Goal: Task Accomplishment & Management: Use online tool/utility

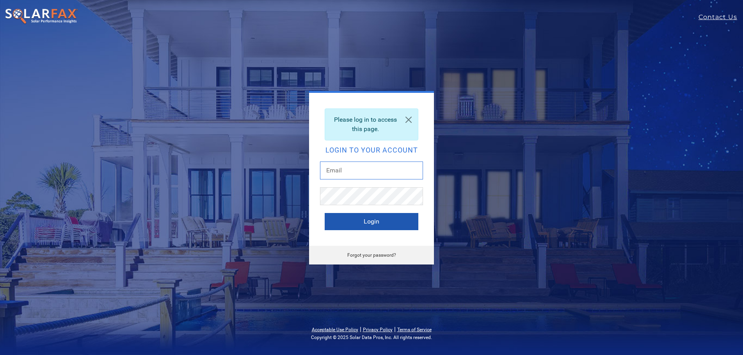
type input "[PERSON_NAME][EMAIL_ADDRESS][PERSON_NAME][DOMAIN_NAME]"
click at [376, 222] on button "Login" at bounding box center [372, 221] width 94 height 17
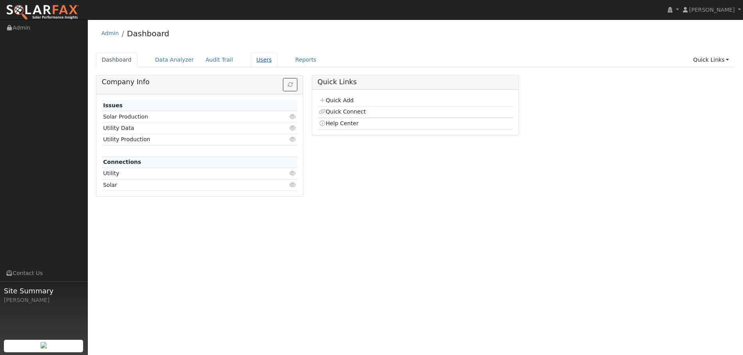
click at [251, 60] on link "Users" at bounding box center [264, 60] width 27 height 14
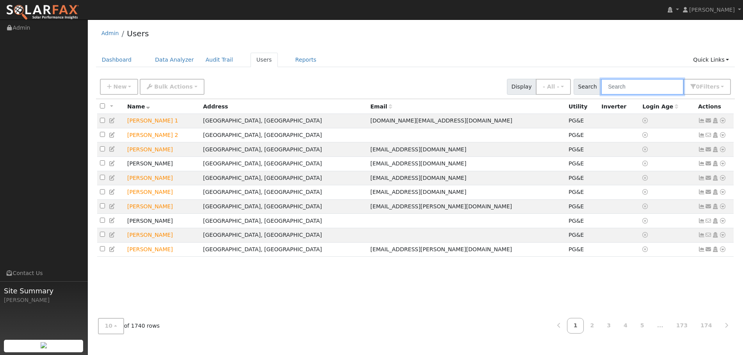
click at [621, 87] on input "text" at bounding box center [642, 87] width 83 height 16
paste input "Jacob Susa"
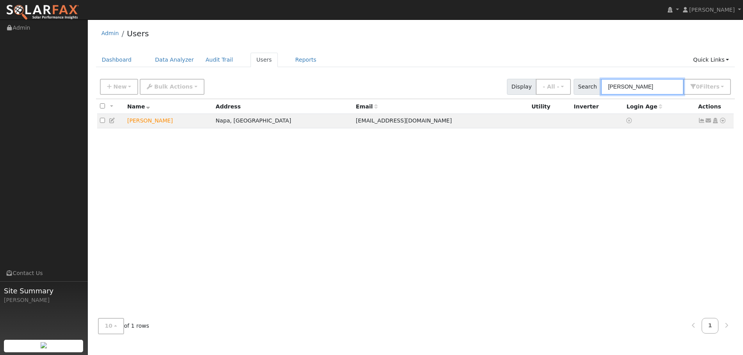
type input "Jacob Susa"
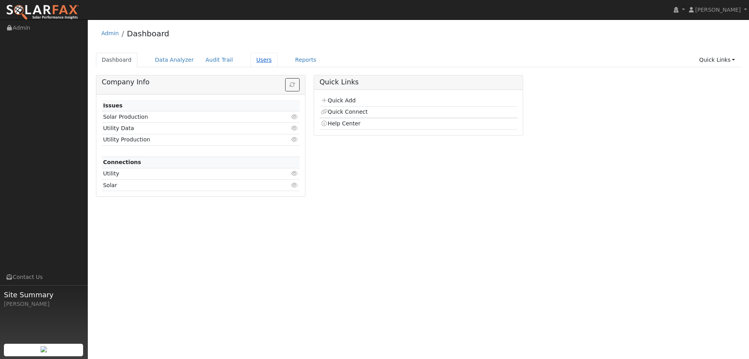
click at [255, 57] on link "Users" at bounding box center [264, 60] width 27 height 14
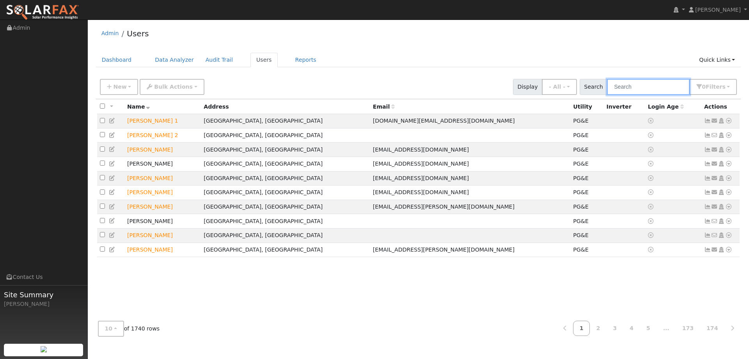
click at [625, 86] on input "text" at bounding box center [648, 87] width 83 height 16
paste input "[PERSON_NAME]"
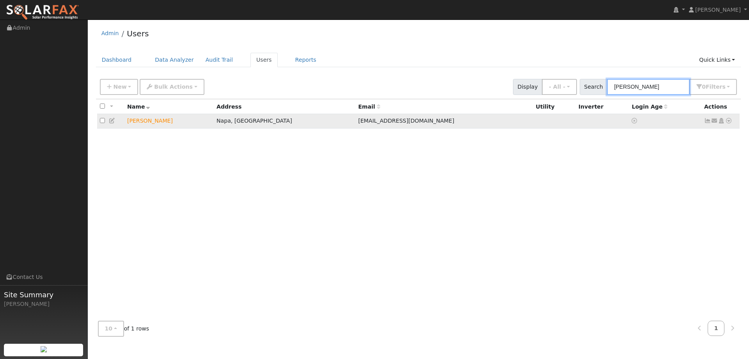
type input "[PERSON_NAME]"
click at [729, 120] on icon at bounding box center [728, 120] width 7 height 5
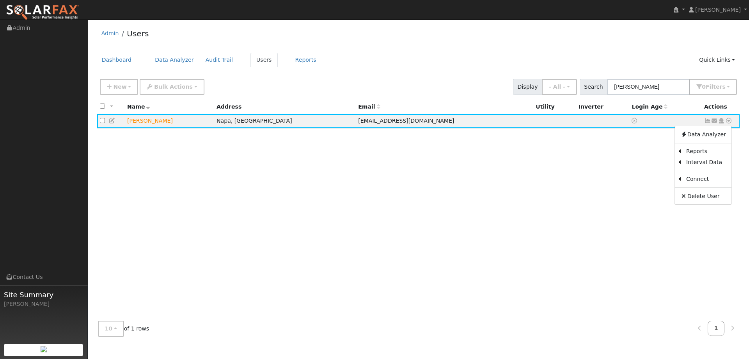
click at [0, 0] on link "Utility" at bounding box center [0, 0] width 0 height 0
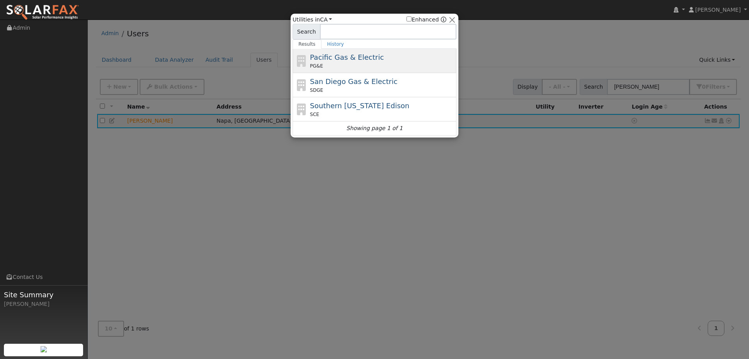
click at [351, 68] on div "PG&E" at bounding box center [382, 65] width 145 height 7
